Goal: Information Seeking & Learning: Learn about a topic

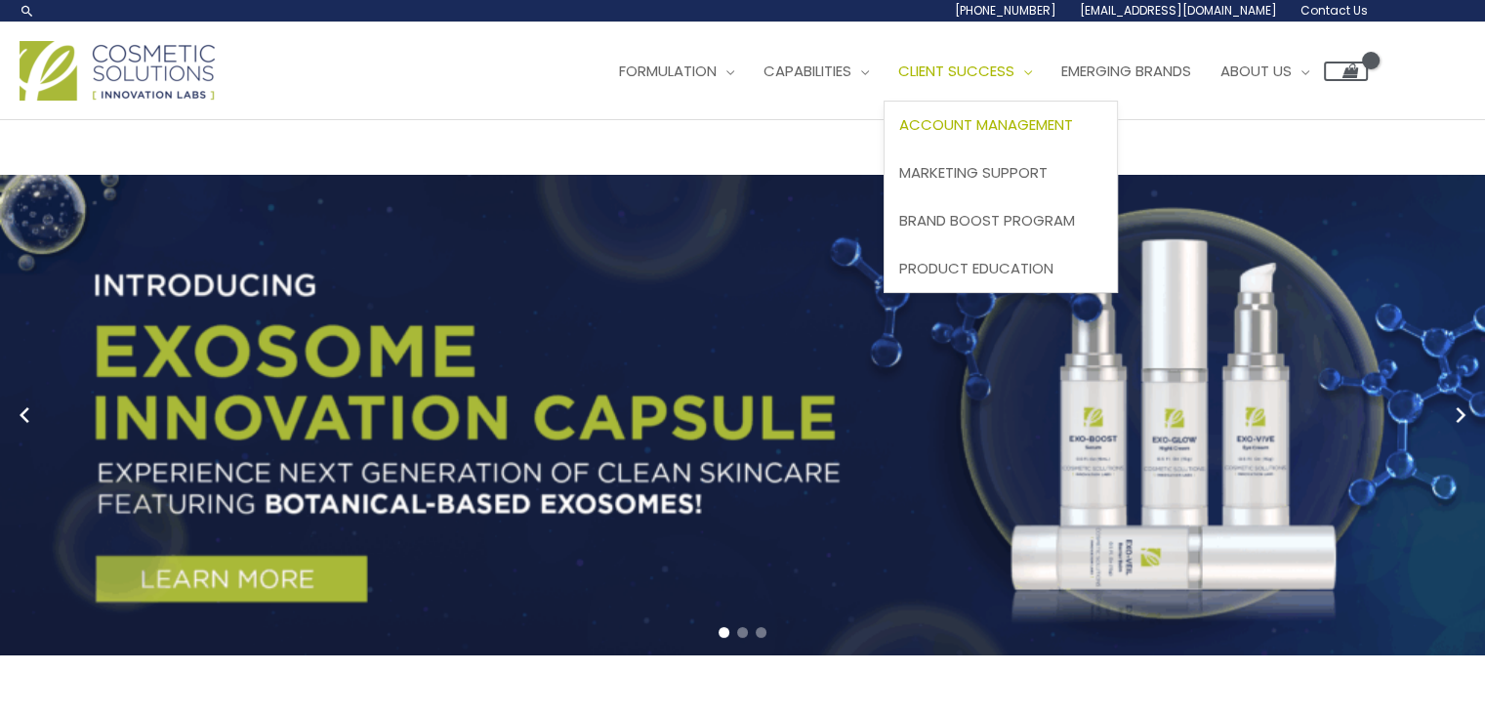
click at [899, 135] on span "Account Management" at bounding box center [986, 124] width 174 height 20
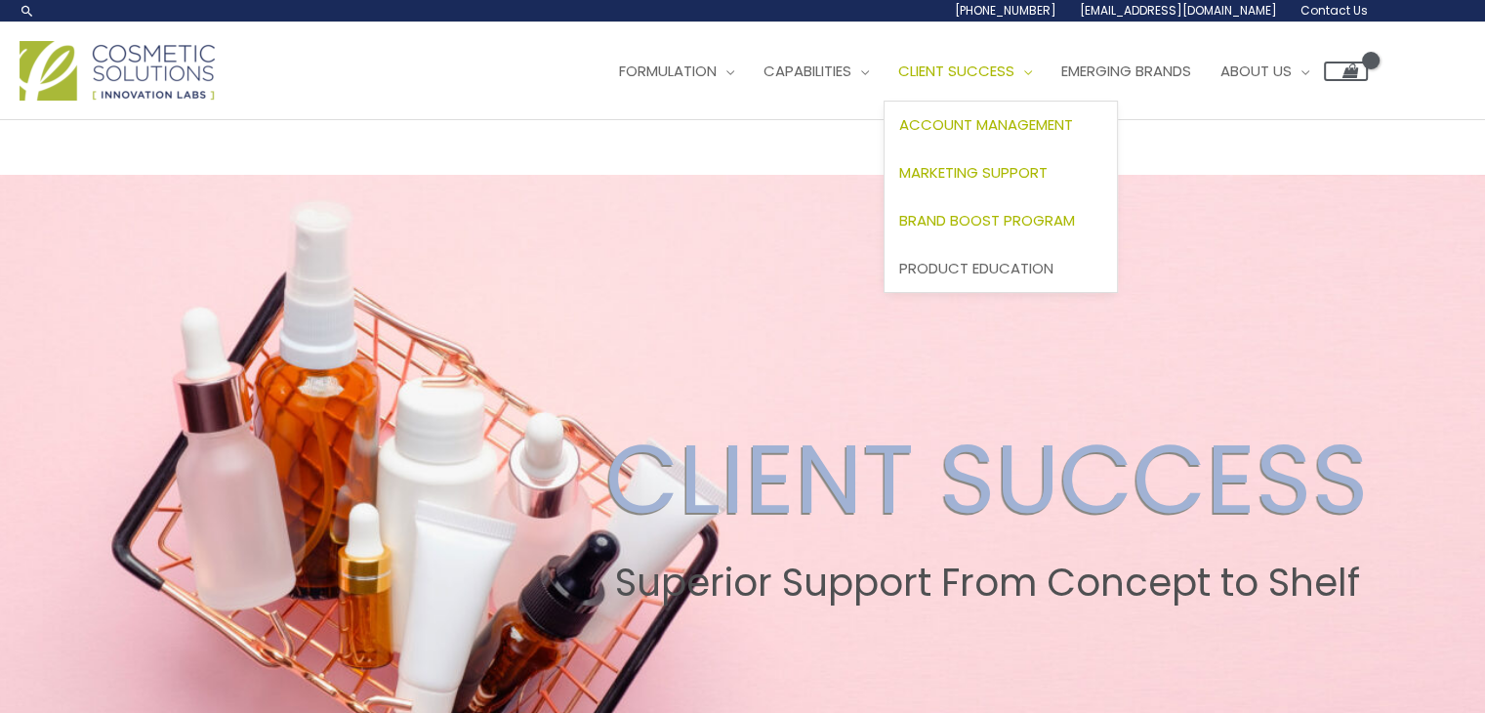
click at [899, 183] on span "Marketing Support" at bounding box center [973, 172] width 148 height 20
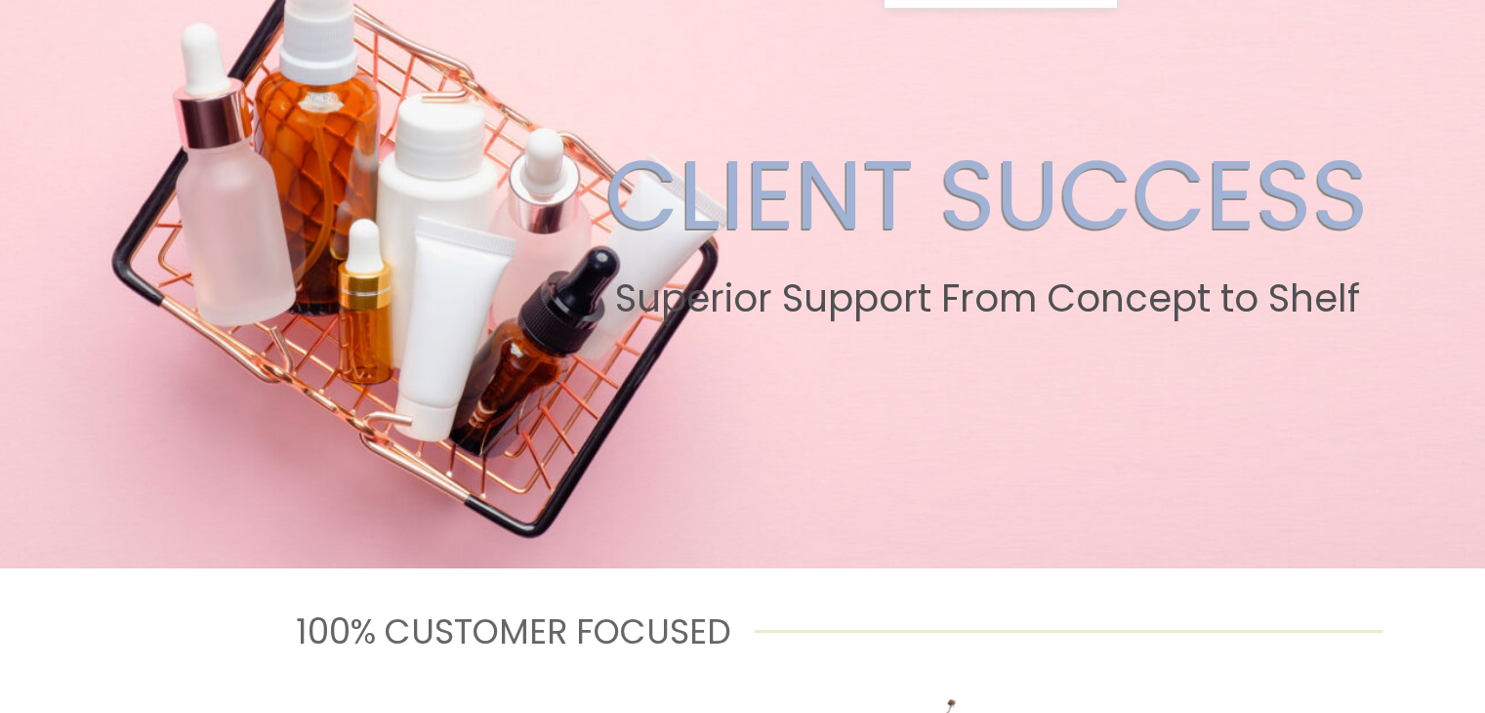
scroll to position [120, 0]
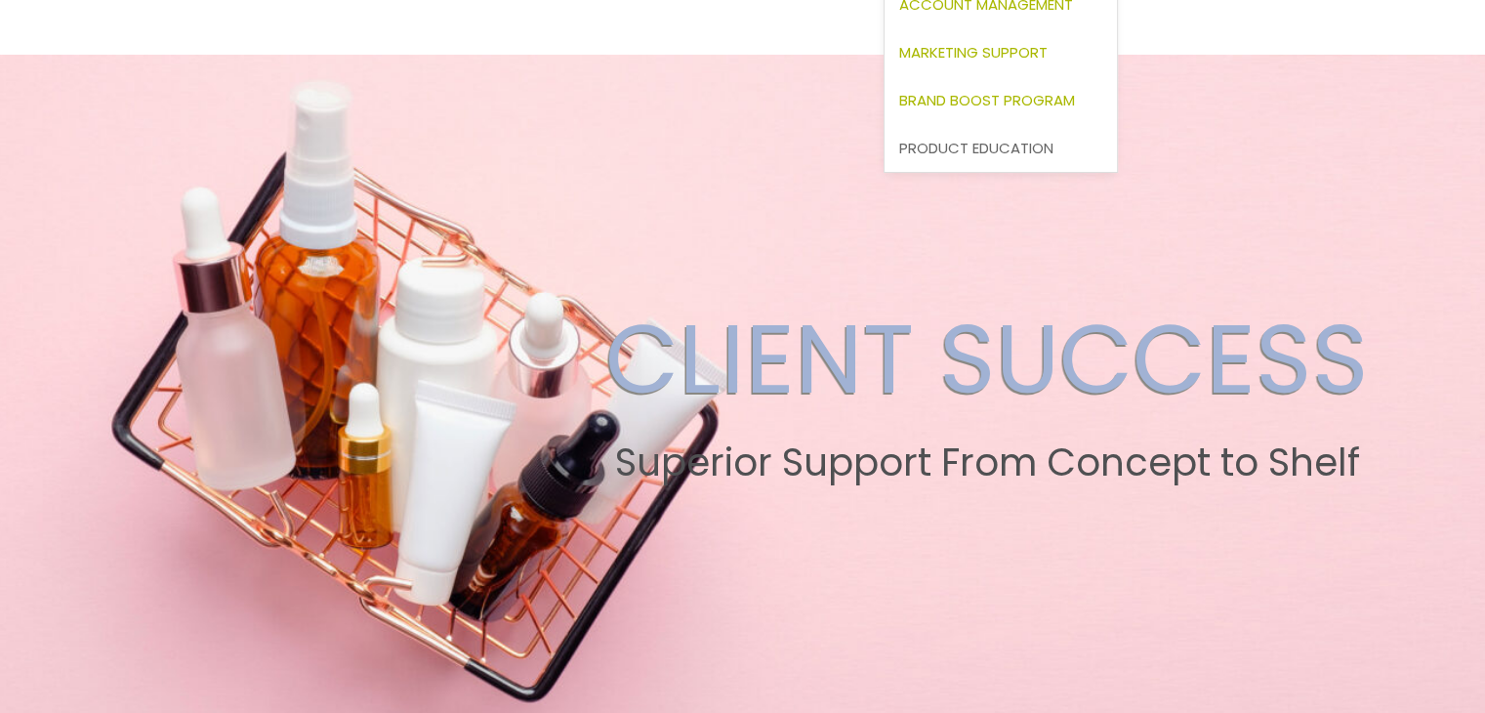
click at [899, 110] on span "Brand Boost Program" at bounding box center [987, 100] width 176 height 20
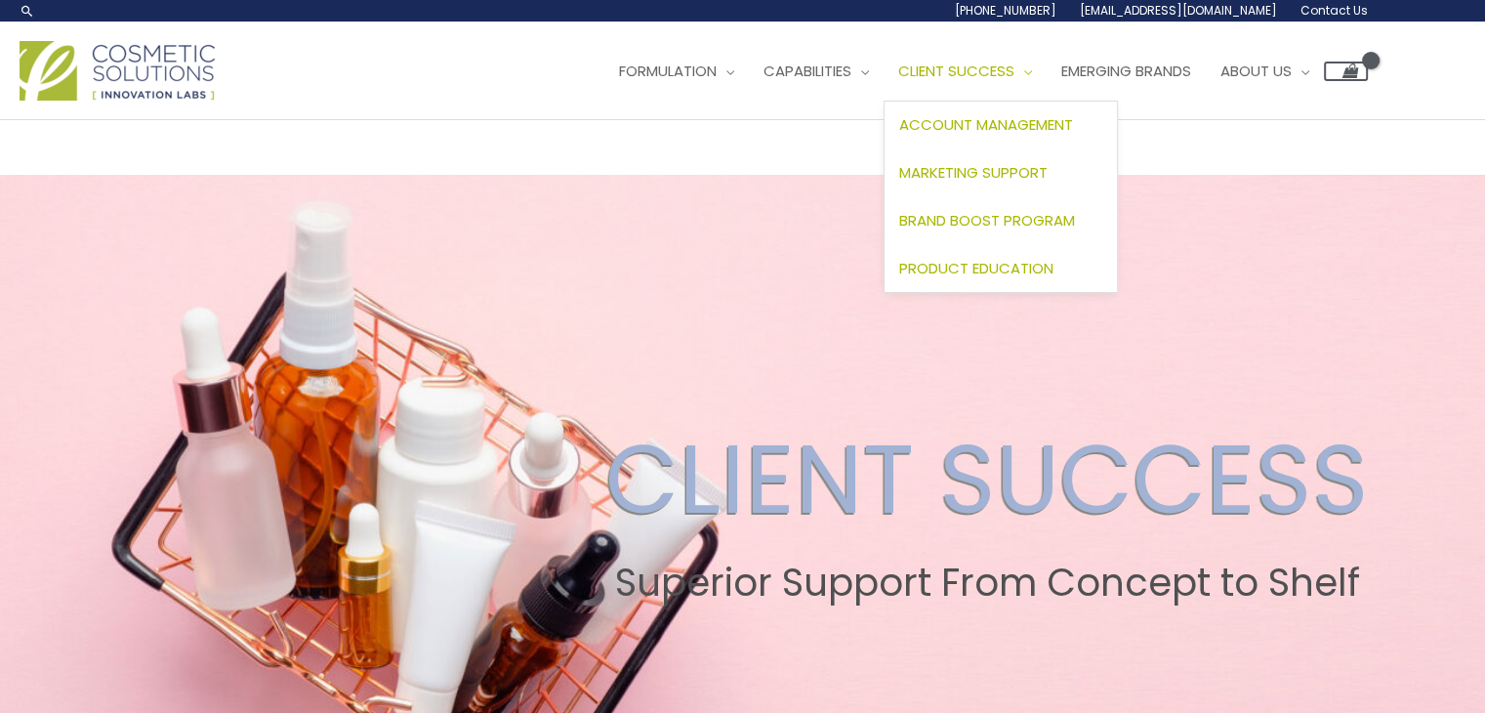
click at [899, 278] on span "Product Education" at bounding box center [976, 268] width 154 height 20
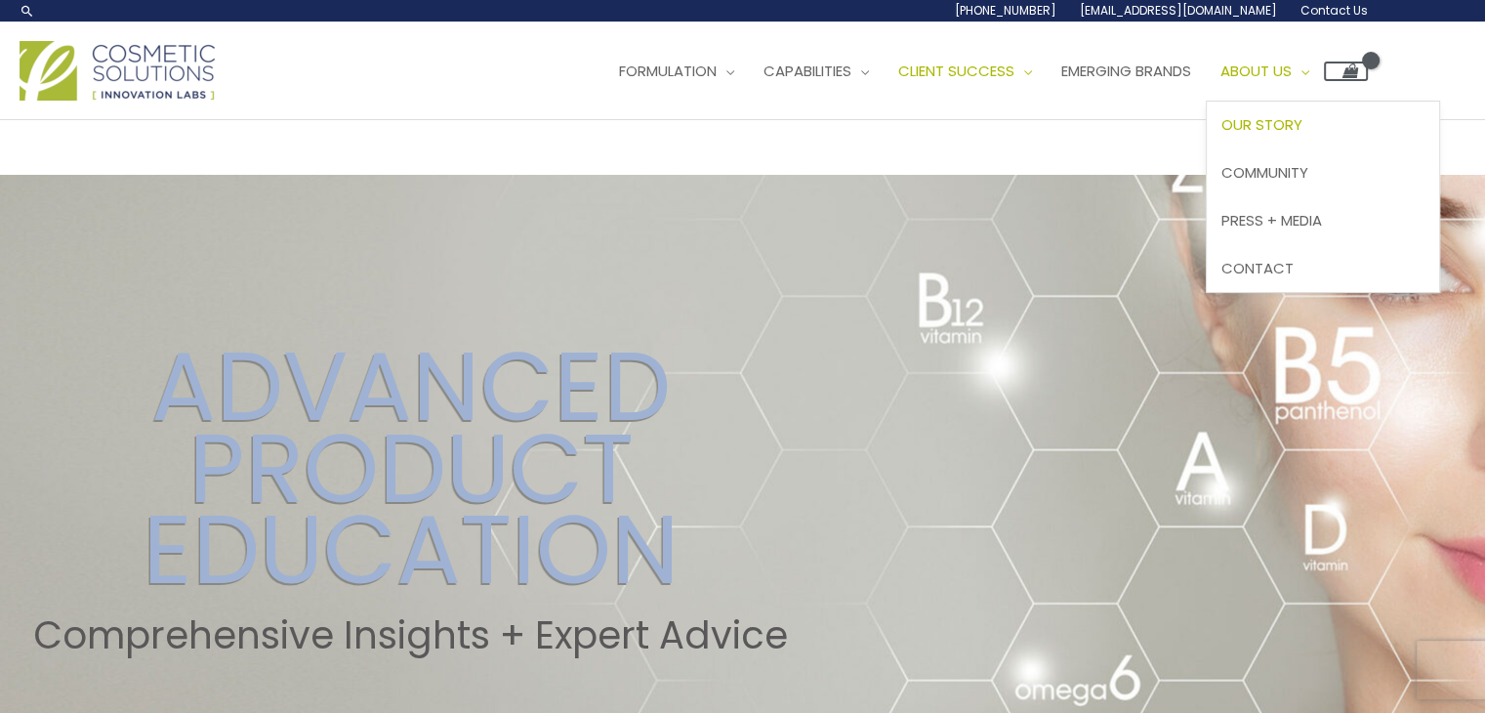
click at [1221, 135] on span "Our Story" at bounding box center [1261, 124] width 81 height 20
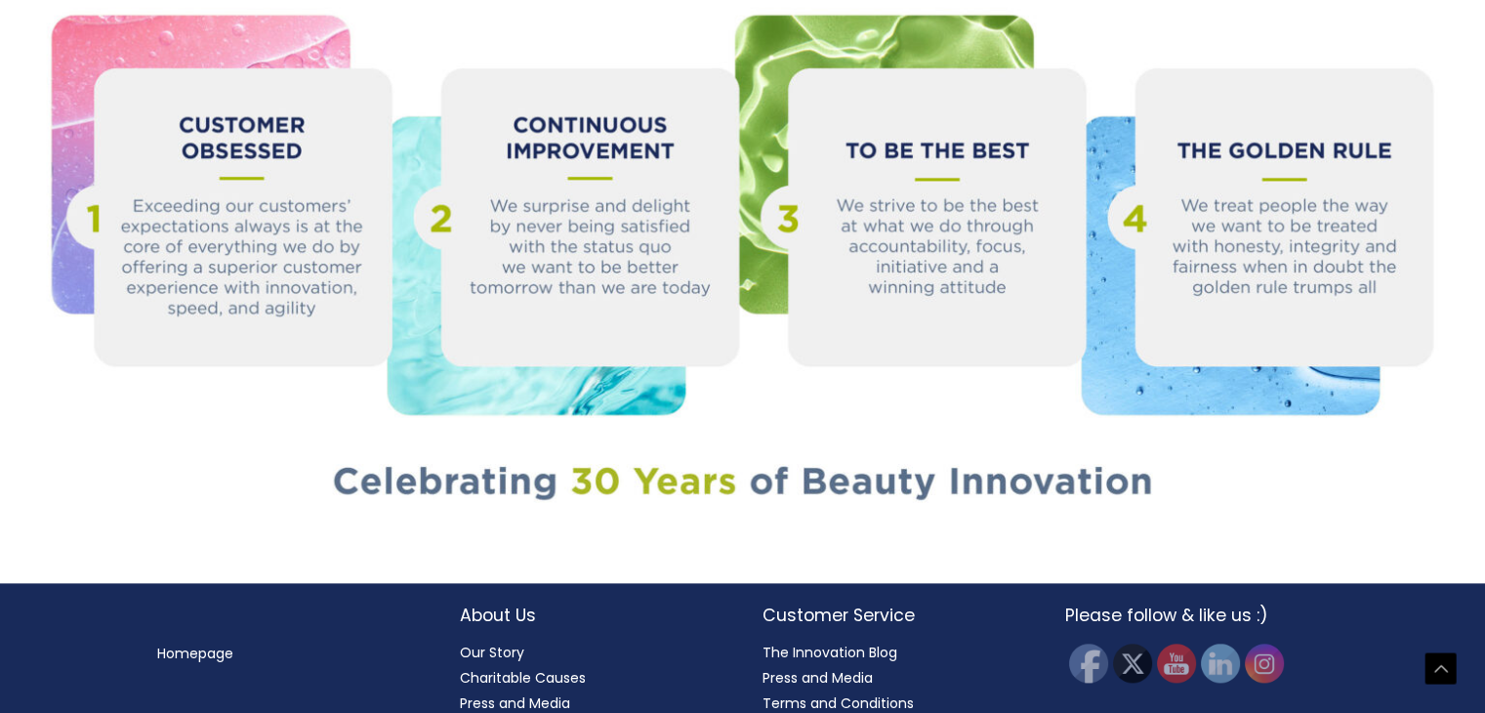
scroll to position [2050, 0]
